Goal: Navigation & Orientation: Find specific page/section

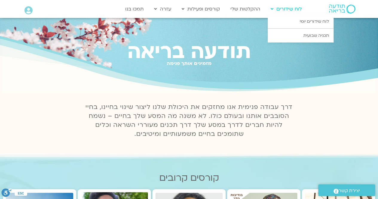
click at [286, 10] on link "לוח שידורים" at bounding box center [286, 8] width 37 height 11
click at [294, 18] on link "לוח שידורים יומי" at bounding box center [301, 22] width 66 height 14
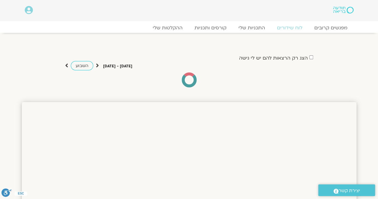
click at [298, 25] on link "לוח שידורים" at bounding box center [289, 28] width 37 height 6
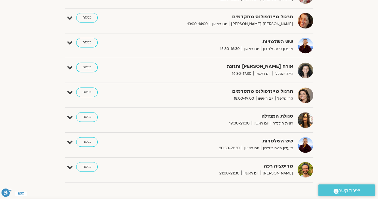
scroll to position [404, 0]
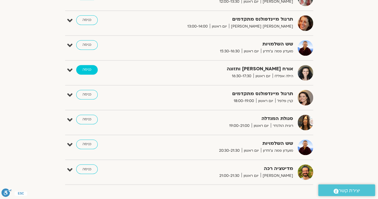
click at [87, 67] on link "כניסה" at bounding box center [87, 70] width 22 height 10
